Goal: Task Accomplishment & Management: Complete application form

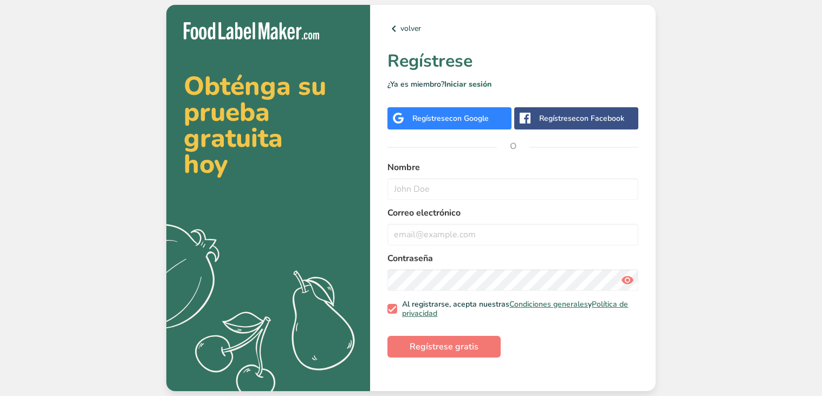
click at [487, 118] on span "con Google" at bounding box center [469, 118] width 40 height 10
click at [475, 113] on span "con Google" at bounding box center [469, 118] width 40 height 10
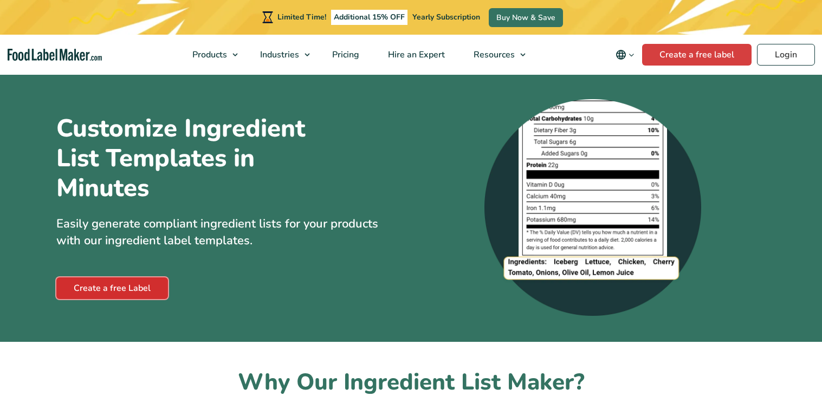
click at [161, 293] on link "Create a free Label" at bounding box center [112, 288] width 112 height 22
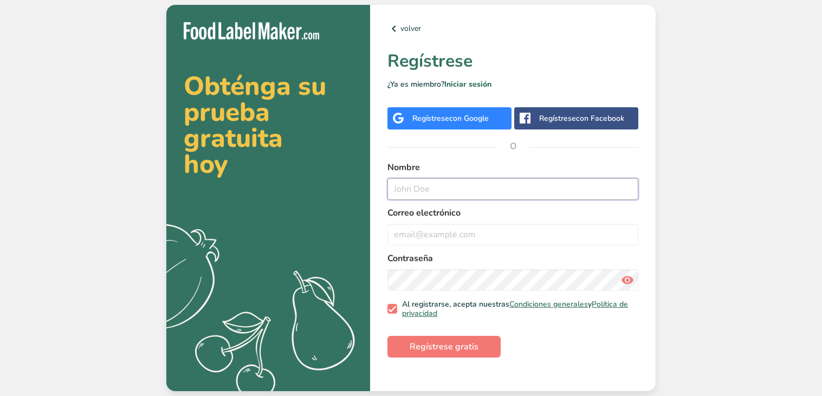
click at [483, 195] on input "text" at bounding box center [512, 189] width 251 height 22
type input "susana"
type input "Susana M Centeno Ortiz"
click at [464, 231] on input "email" at bounding box center [512, 235] width 251 height 22
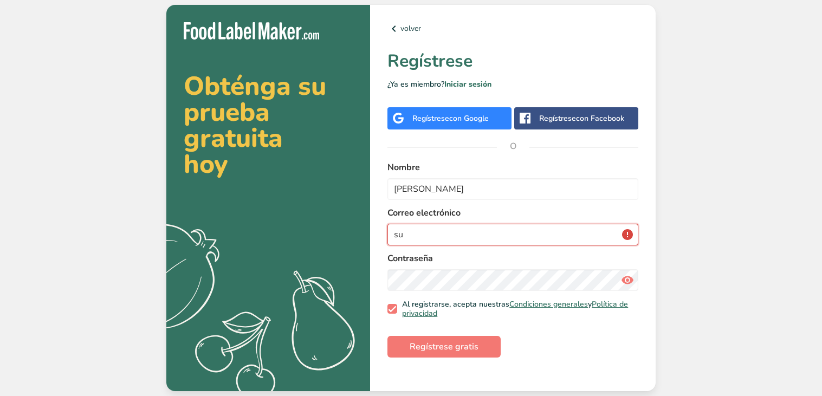
type input "s"
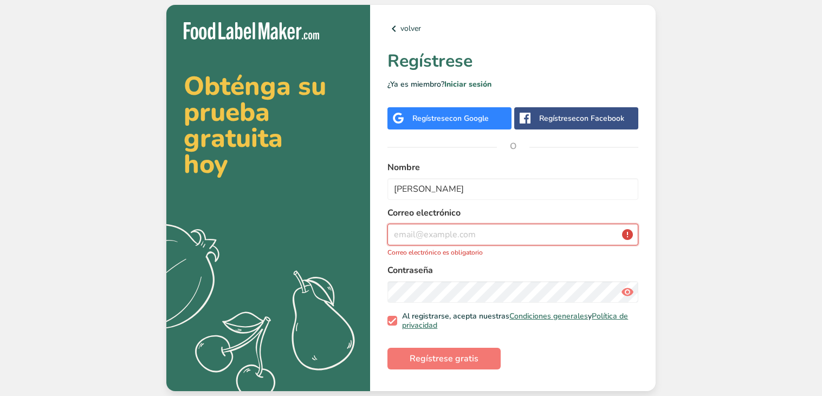
click at [480, 238] on input "email" at bounding box center [512, 235] width 251 height 22
paste input "susana.centenoortiz@waltonstudent.org"
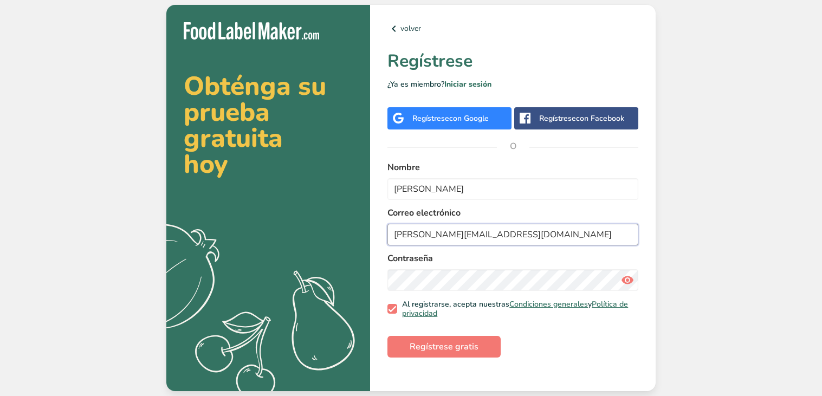
type input "susana.centenoortiz@waltonstudent.org"
click at [630, 278] on icon at bounding box center [627, 280] width 13 height 20
click at [630, 277] on icon at bounding box center [627, 280] width 13 height 20
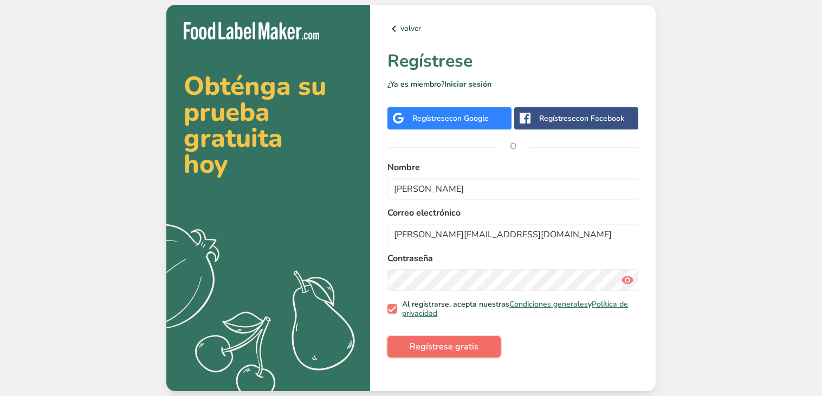
click at [460, 349] on span "Regístrese gratis" at bounding box center [444, 346] width 69 height 13
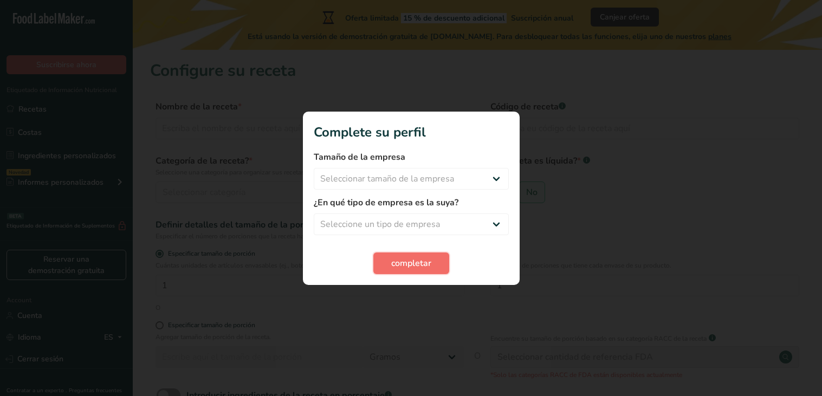
click at [422, 262] on span "completar" at bounding box center [411, 263] width 40 height 13
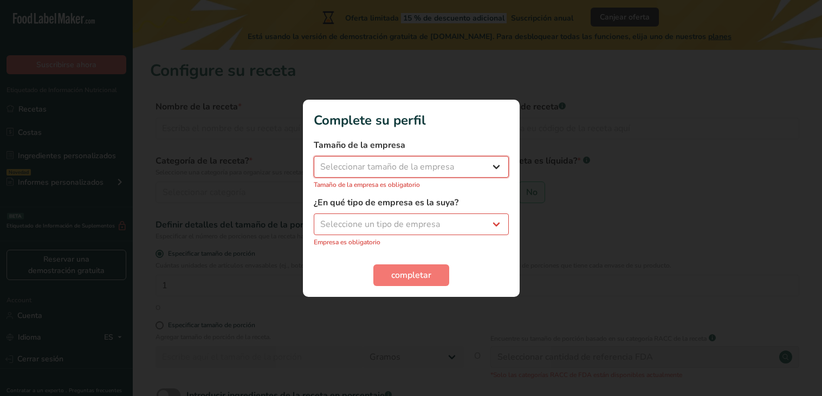
click at [423, 167] on select "Seleccionar tamaño de la empresa Menos de 10 empleados De 10 a 50 empleados De …" at bounding box center [411, 167] width 195 height 22
select select "2"
click at [314, 161] on select "Seleccionar tamaño de la empresa Menos de 10 empleados De 10 a 50 empleados De …" at bounding box center [411, 167] width 195 height 22
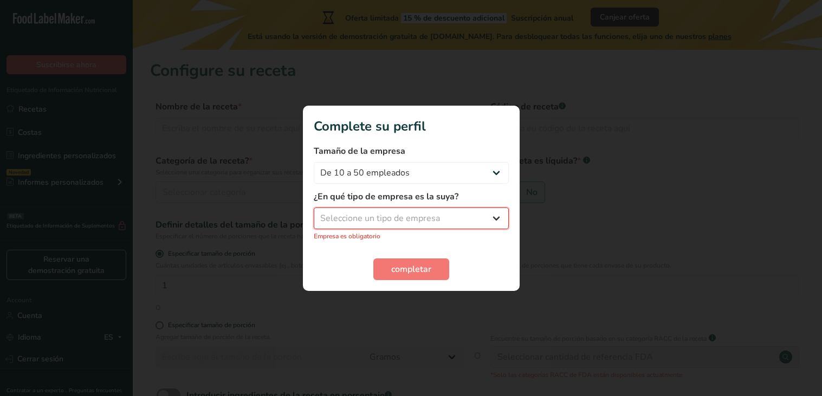
click at [495, 219] on select "Seleccione un tipo de empresa Fabricante de alimentos envasados Restaurante y c…" at bounding box center [411, 219] width 195 height 22
select select "1"
click at [314, 213] on select "Seleccione un tipo de empresa Fabricante de alimentos envasados Restaurante y c…" at bounding box center [411, 219] width 195 height 22
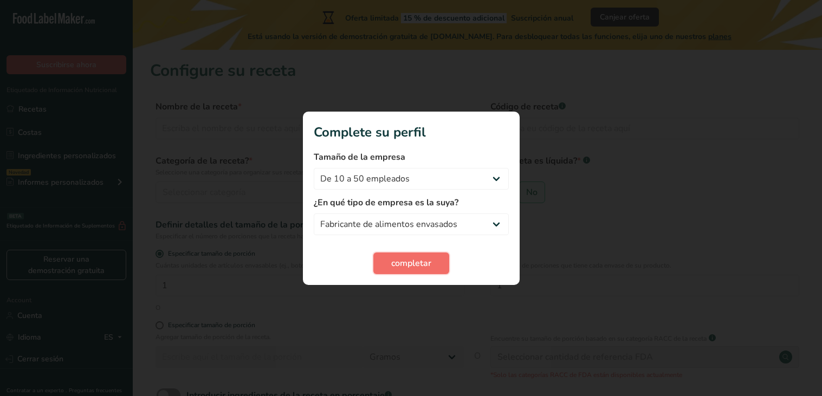
click at [437, 262] on button "completar" at bounding box center [411, 264] width 76 height 22
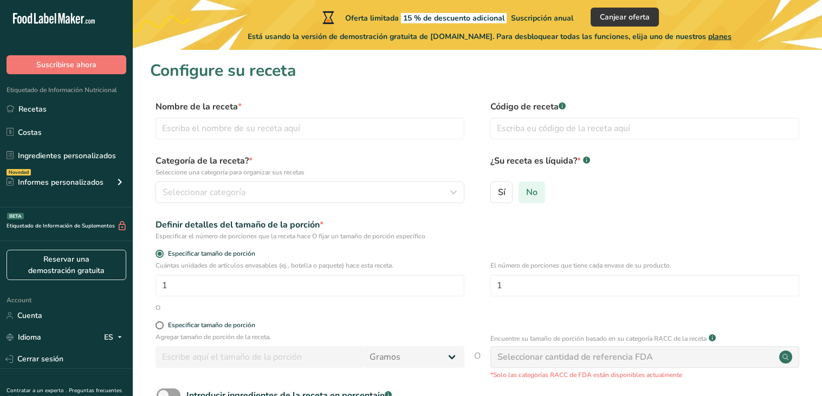
click at [529, 196] on span "No" at bounding box center [531, 192] width 11 height 11
click at [526, 196] on input "No" at bounding box center [522, 192] width 7 height 7
click at [639, 130] on input "text" at bounding box center [644, 129] width 309 height 22
type input "89418sus"
click at [550, 240] on div "Definir detalles del tamaño de la porción * Especificar el número de porciones …" at bounding box center [477, 229] width 655 height 23
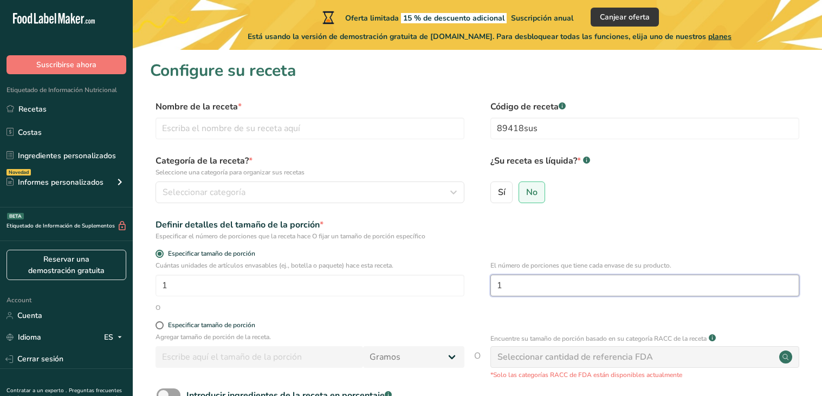
click at [552, 283] on input "1" at bounding box center [644, 286] width 309 height 22
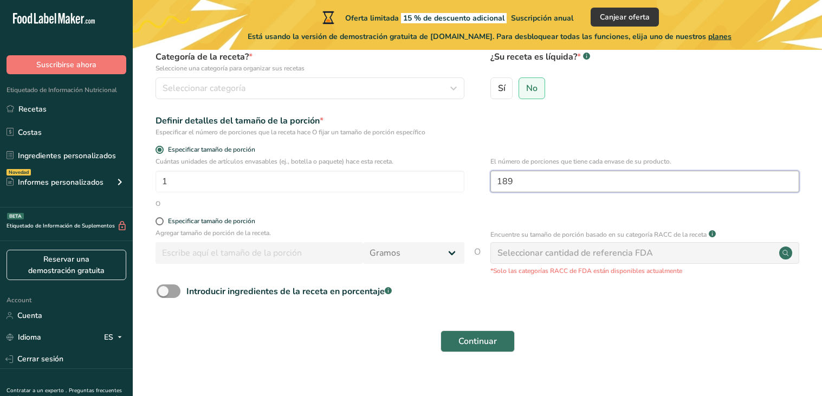
scroll to position [119, 0]
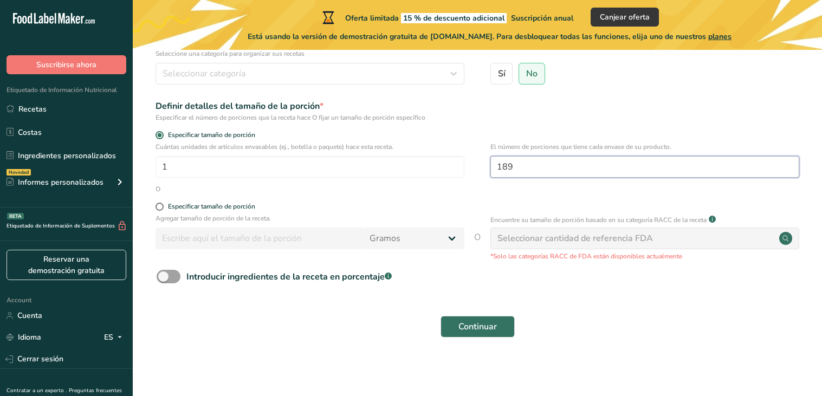
type input "189"
click at [599, 232] on div "Seleccionar cantidad de referencia FDA" at bounding box center [576, 238] width 156 height 13
click at [754, 241] on div "Seleccionar cantidad de referencia FDA" at bounding box center [644, 239] width 309 height 22
click at [784, 239] on circle at bounding box center [785, 238] width 13 height 13
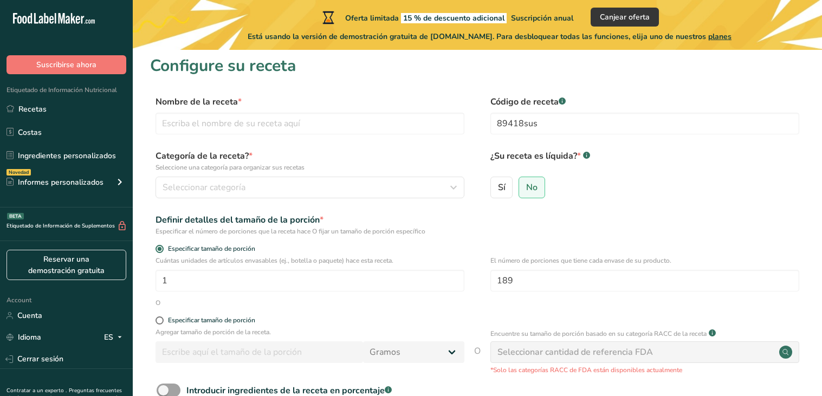
scroll to position [0, 0]
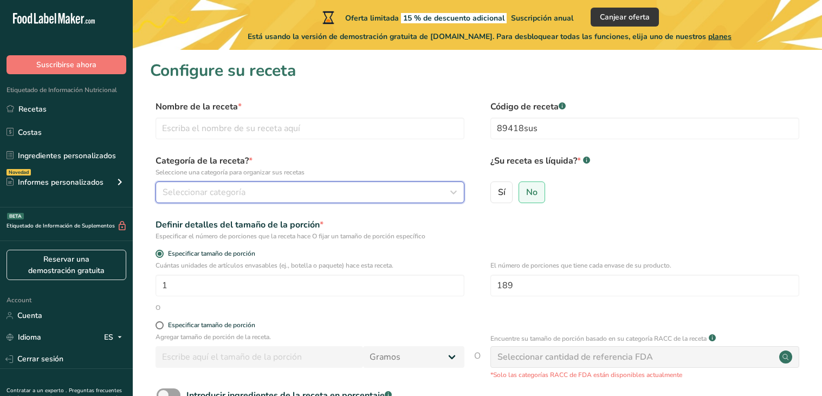
click at [372, 191] on div "Seleccionar categoría" at bounding box center [307, 192] width 288 height 13
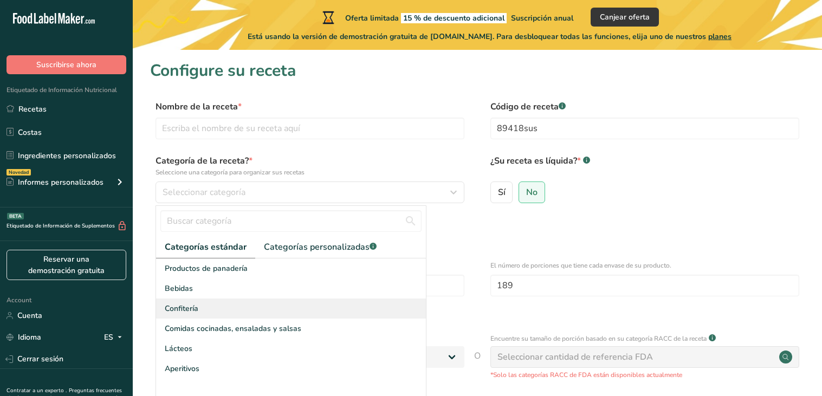
click at [281, 304] on div "Confitería" at bounding box center [291, 309] width 270 height 20
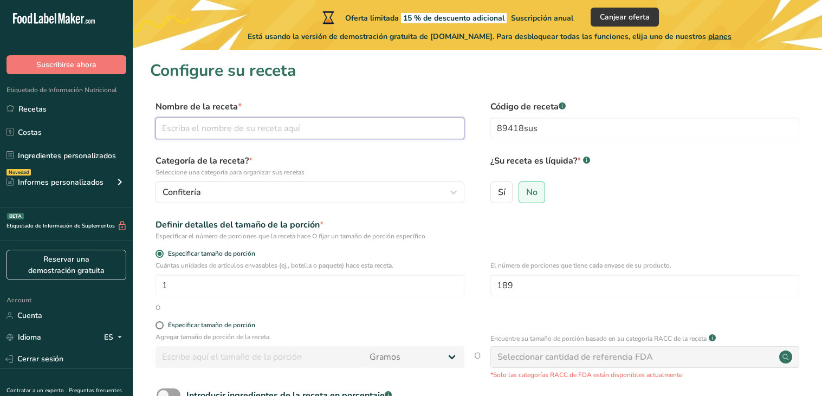
click at [416, 126] on input "text" at bounding box center [310, 129] width 309 height 22
type input "nijria"
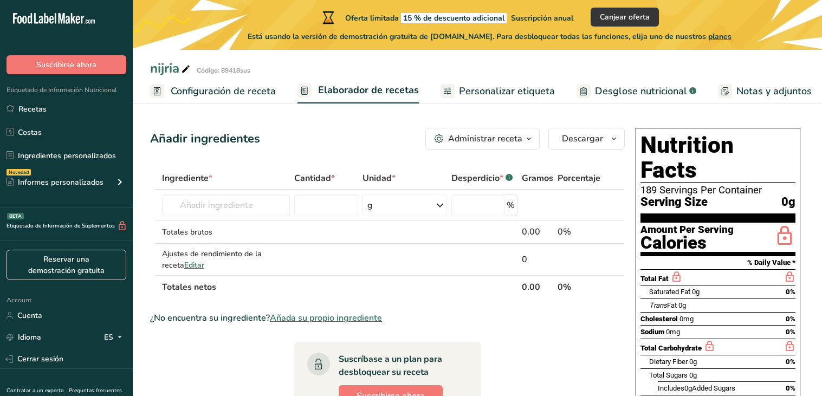
click at [227, 136] on div "Añadir ingredientes" at bounding box center [205, 139] width 110 height 18
click at [333, 204] on input "number" at bounding box center [326, 206] width 64 height 22
type input "8"
type input "100"
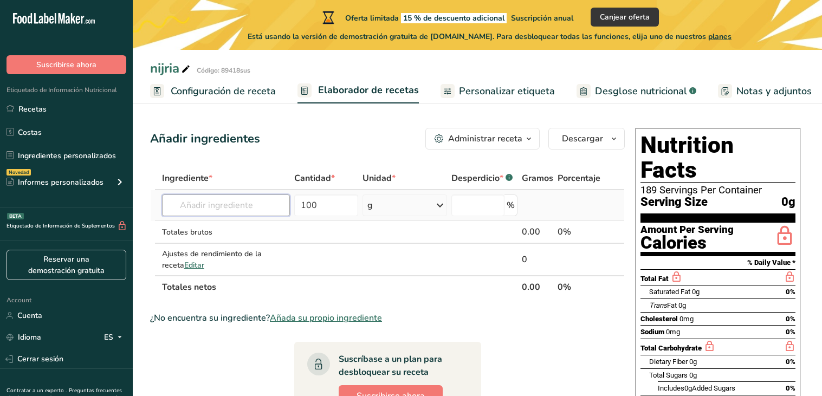
click at [229, 205] on input "text" at bounding box center [226, 206] width 128 height 22
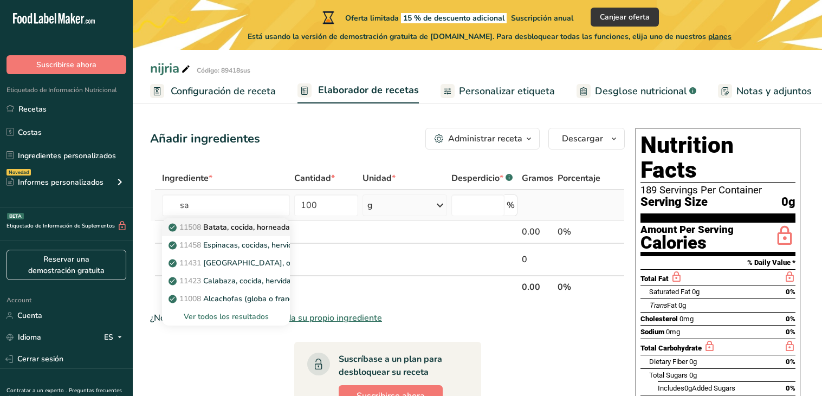
click at [229, 231] on p "11508 Batata, cocida, horneada con piel, pulpa, sin sal" at bounding box center [270, 227] width 198 height 11
type input "Sweet potato, cooked, baked in skin, flesh, without salt"
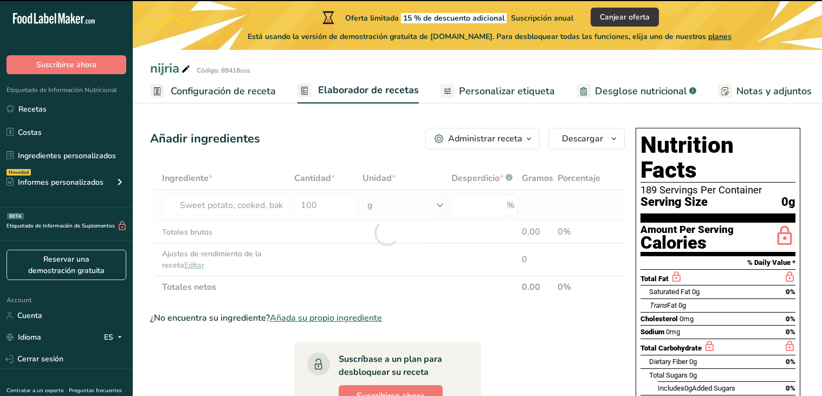
type input "0"
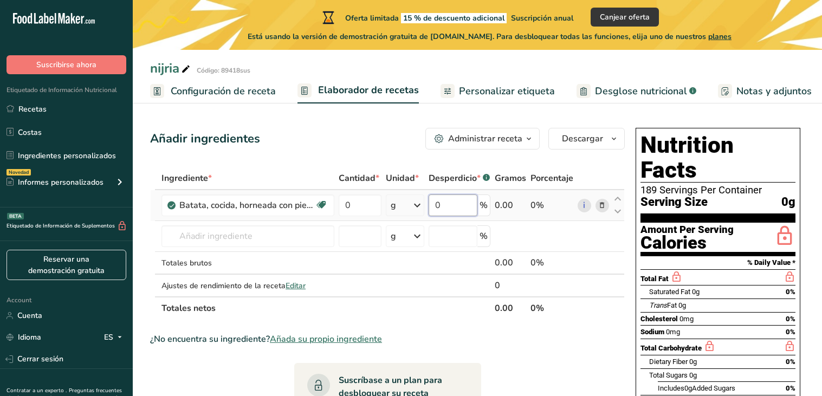
click at [456, 208] on input "0" at bounding box center [453, 206] width 49 height 22
type input "90"
click at [445, 234] on div "Ingrediente * Cantidad * Unidad * Desperdicio * .a-a{fill:#347362;}.b-a{fill:#f…" at bounding box center [387, 243] width 475 height 153
